Goal: Information Seeking & Learning: Find specific fact

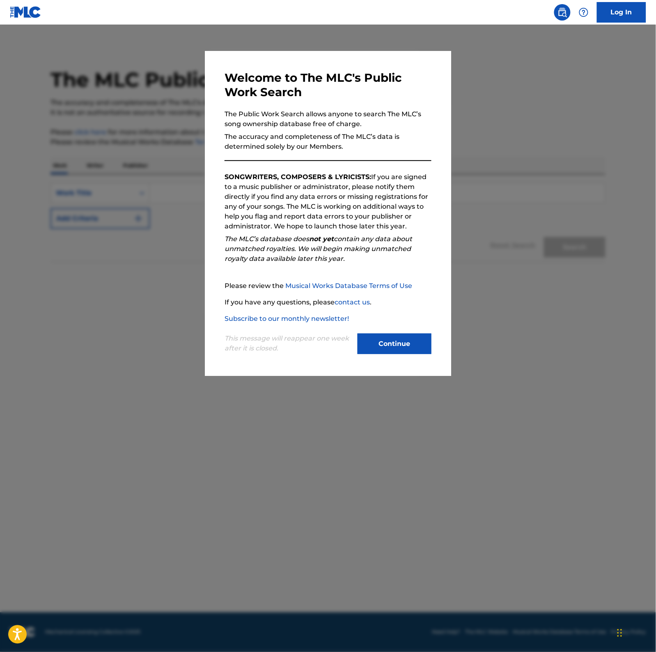
click at [376, 354] on div "Continue" at bounding box center [395, 344] width 74 height 23
click at [378, 352] on button "Continue" at bounding box center [395, 343] width 74 height 21
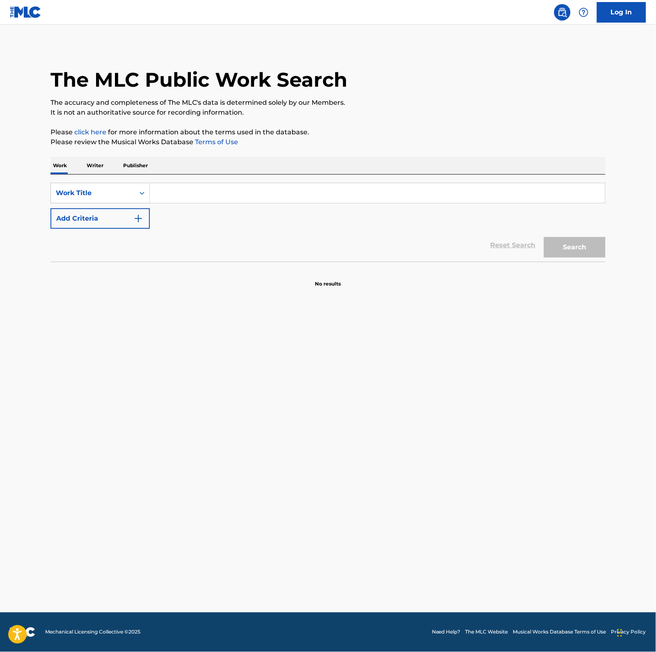
click at [215, 197] on input "Search Form" at bounding box center [377, 193] width 455 height 20
type input "the weather"
click at [111, 226] on button "Add Criteria" at bounding box center [100, 218] width 99 height 21
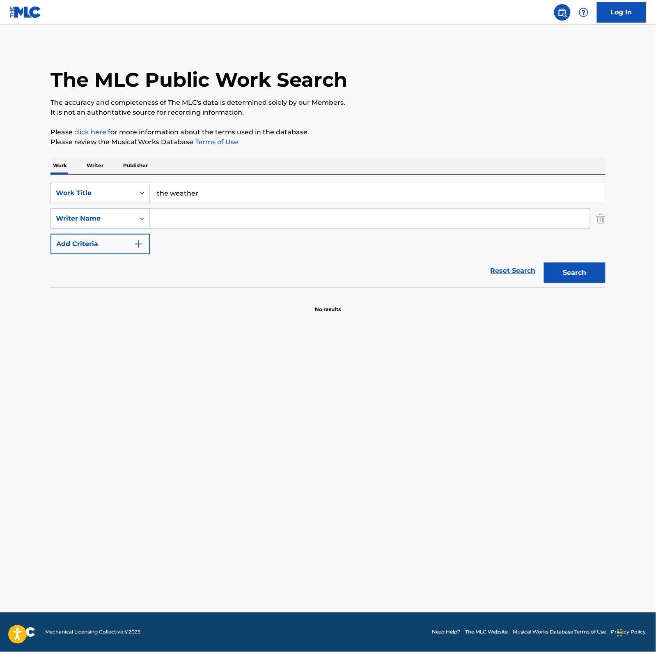
click at [170, 216] on input "Search Form" at bounding box center [370, 219] width 440 height 20
click at [544, 262] on button "Search" at bounding box center [575, 272] width 62 height 21
drag, startPoint x: 253, startPoint y: 224, endPoint x: 149, endPoint y: 206, distance: 105.8
click at [149, 206] on div "SearchWithCriteria70ac6f1d-564e-431b-ab93-05407ad472d6 Work Title the weather S…" at bounding box center [328, 218] width 555 height 71
click at [544, 262] on button "Search" at bounding box center [575, 272] width 62 height 21
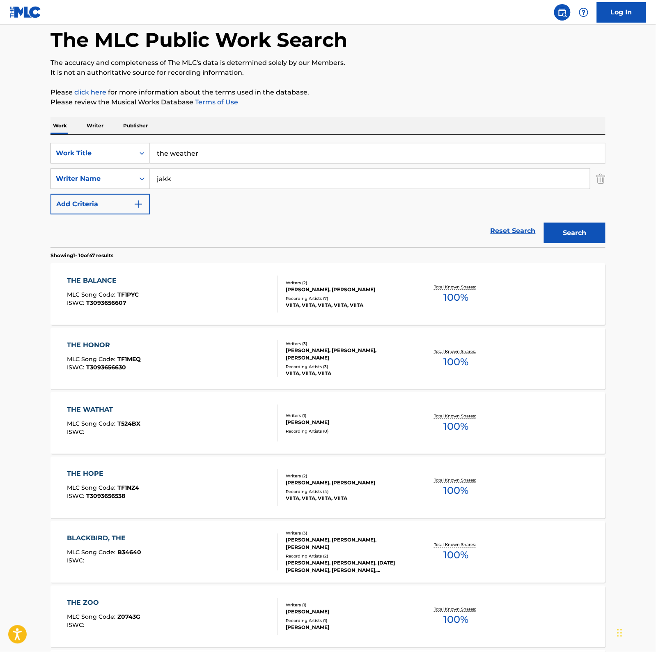
scroll to position [19, 0]
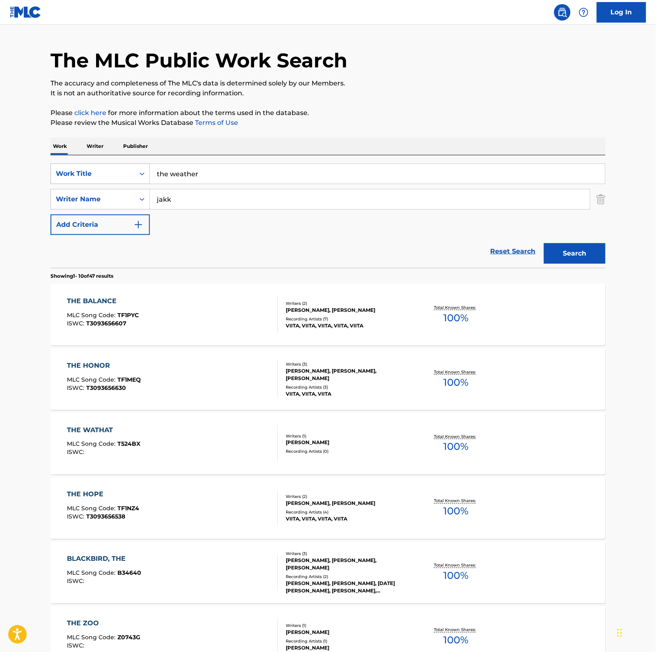
drag, startPoint x: 207, startPoint y: 200, endPoint x: 66, endPoint y: 183, distance: 141.4
click at [74, 183] on div "SearchWithCriteria70ac6f1d-564e-431b-ab93-05407ad472d6 Work Title the weather S…" at bounding box center [328, 198] width 555 height 71
type input "gaskarth"
click at [544, 243] on button "Search" at bounding box center [575, 253] width 62 height 21
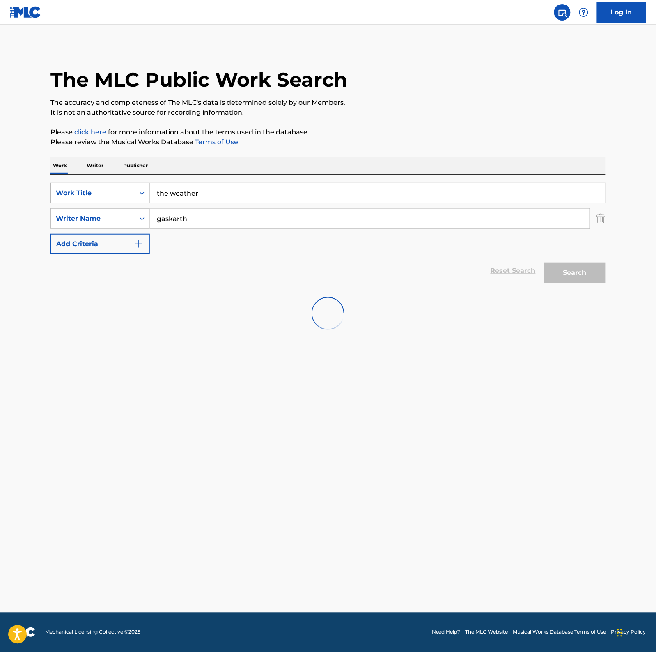
scroll to position [0, 0]
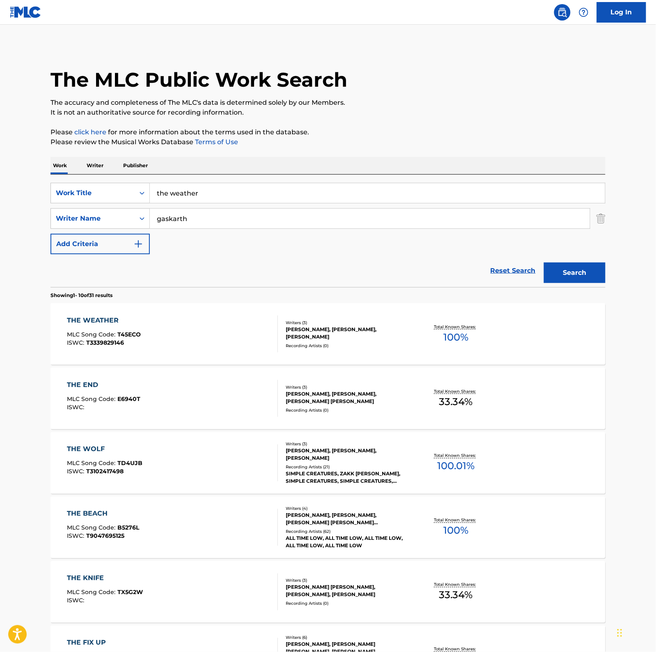
click at [252, 301] on section "THE WEATHER MLC Song Code : T45ECO ISWC : T3339829146 Writers ( 3 ) [PERSON_NAM…" at bounding box center [328, 622] width 555 height 646
click at [246, 318] on div "THE WEATHER MLC Song Code : T45ECO ISWC : T3339829146" at bounding box center [172, 333] width 211 height 37
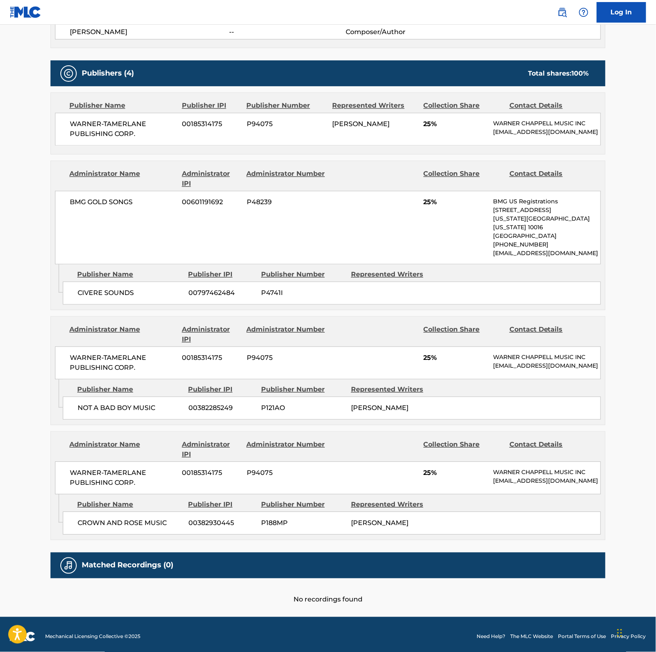
scroll to position [357, 0]
